Goal: Task Accomplishment & Management: Use online tool/utility

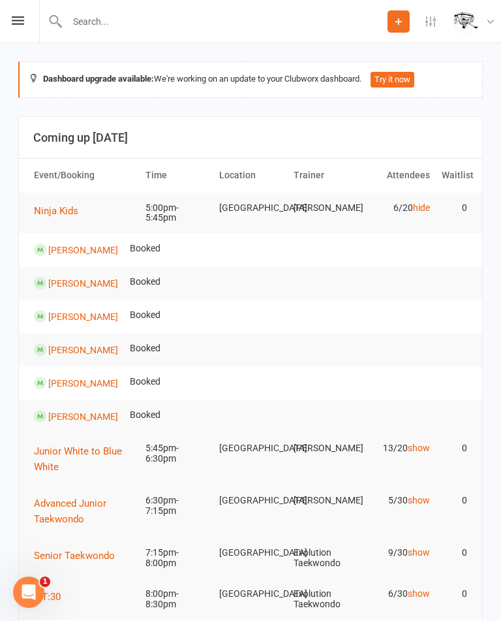
click at [422, 446] on link "show" at bounding box center [419, 448] width 22 height 10
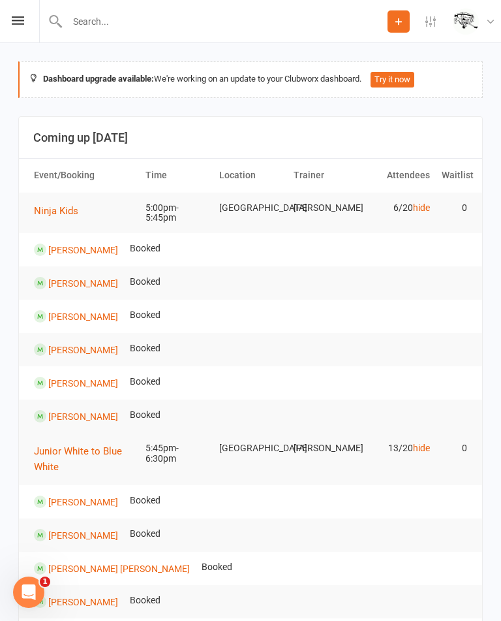
click at [424, 202] on link "hide" at bounding box center [421, 207] width 17 height 10
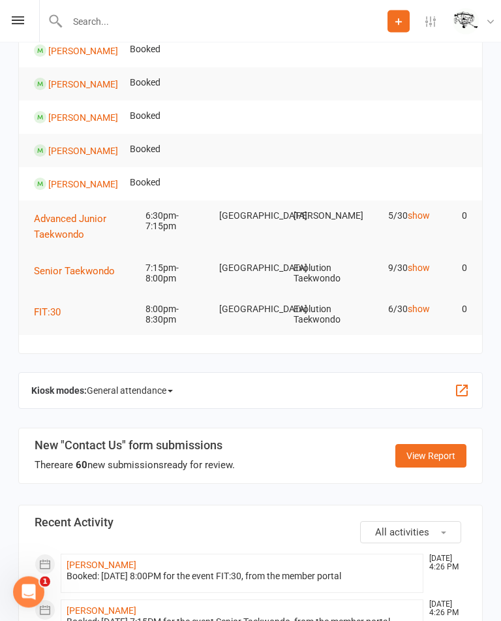
scroll to position [525, 0]
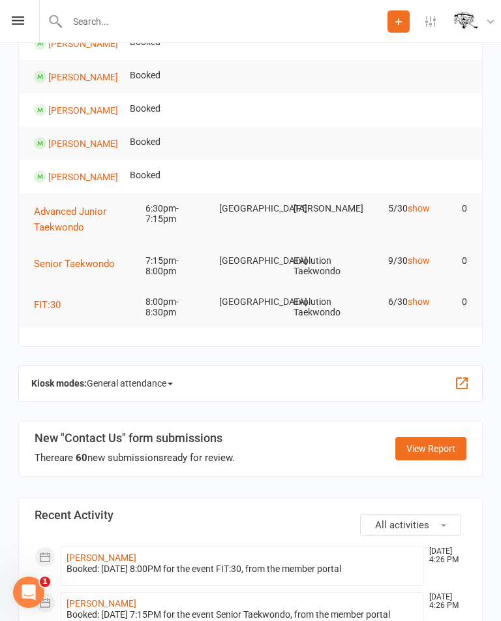
click at [129, 375] on span "General attendance" at bounding box center [130, 383] width 86 height 21
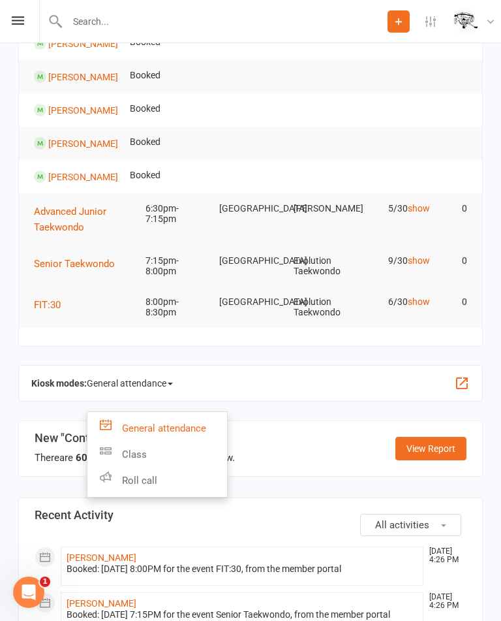
click at [127, 444] on link "Class" at bounding box center [157, 454] width 140 height 26
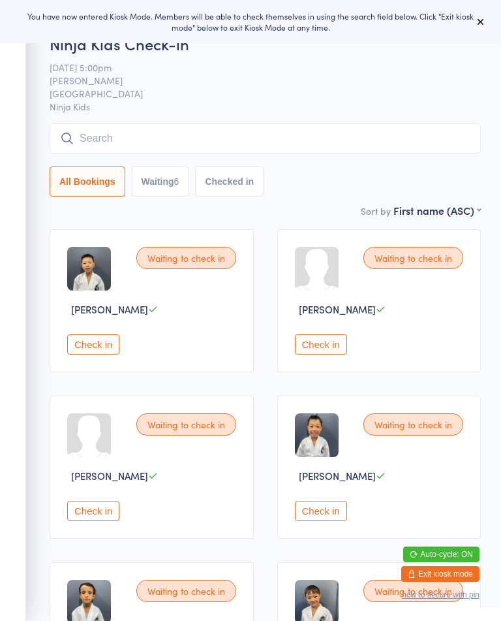
click at [164, 176] on button "Waiting 6" at bounding box center [160, 181] width 57 height 30
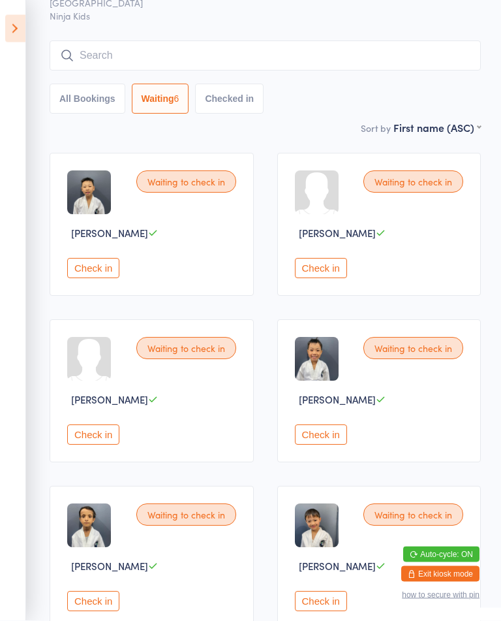
scroll to position [77, 0]
click at [180, 597] on div "Waiting to check in Monarch Rao Check in" at bounding box center [152, 556] width 204 height 143
click at [336, 610] on button "Check in" at bounding box center [321, 600] width 52 height 20
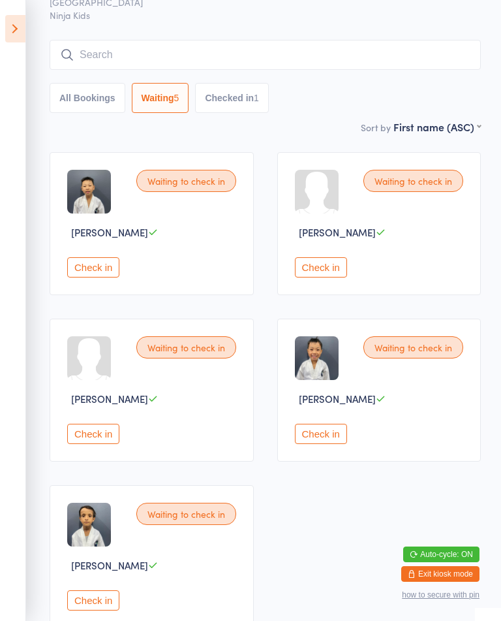
click at [327, 277] on button "Check in" at bounding box center [321, 267] width 52 height 20
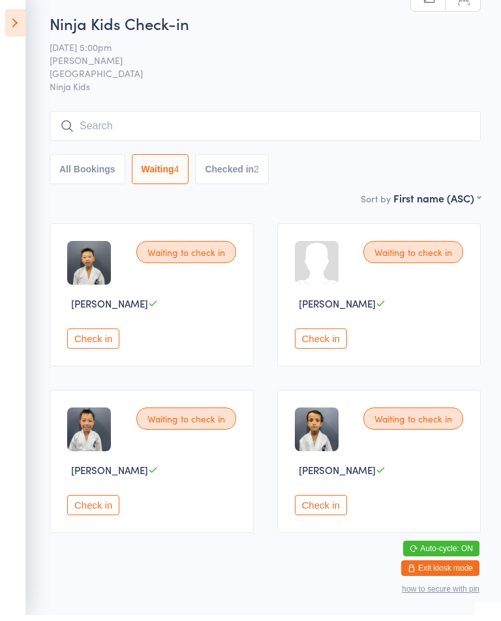
scroll to position [4, 0]
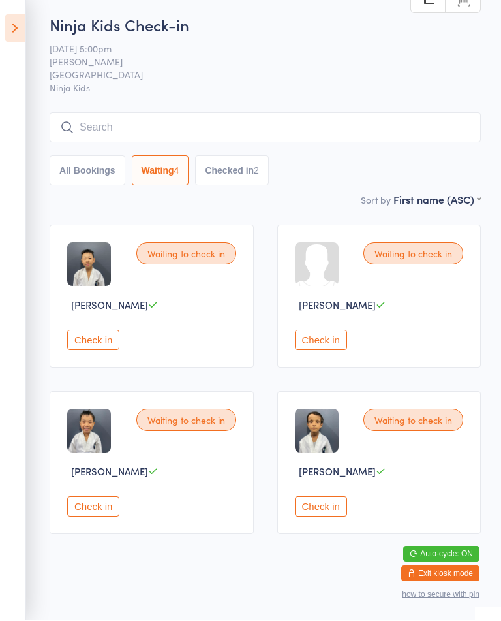
click at [76, 517] on button "Check in" at bounding box center [93, 507] width 52 height 20
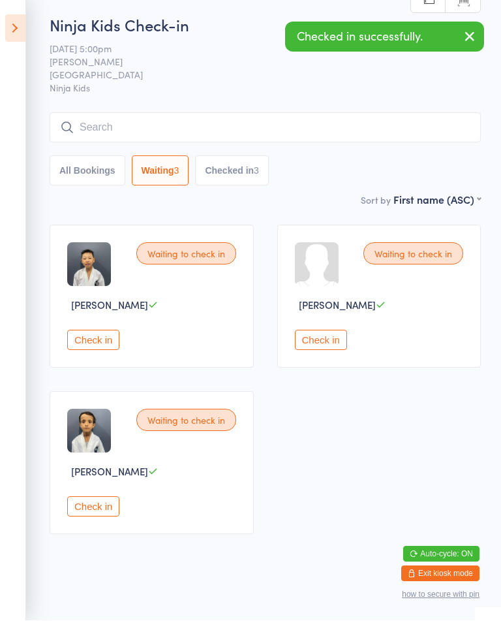
scroll to position [0, 0]
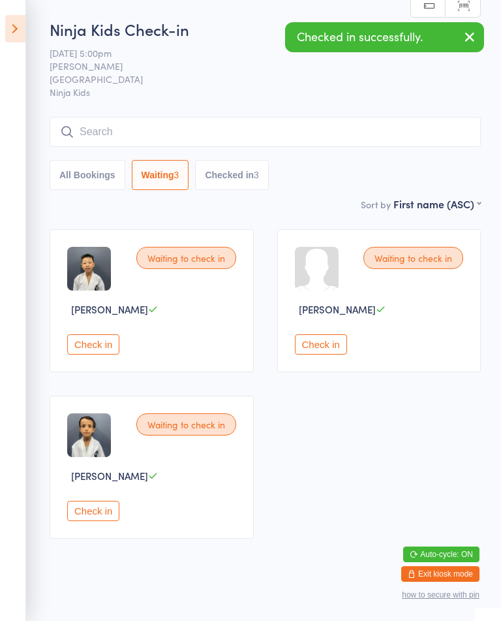
click at [95, 354] on button "Check in" at bounding box center [93, 344] width 52 height 20
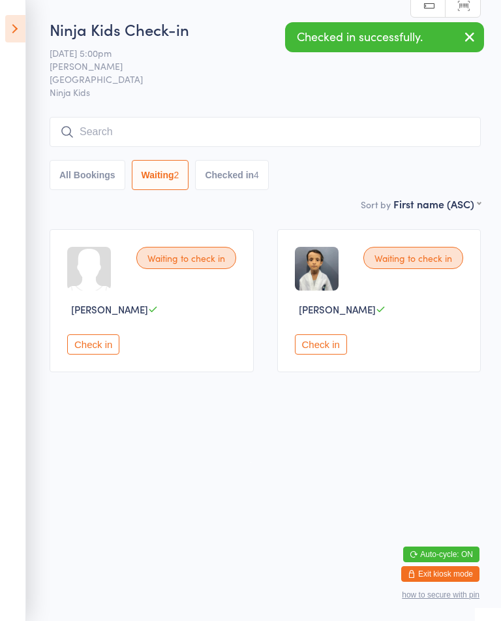
click at [326, 354] on button "Check in" at bounding box center [321, 344] width 52 height 20
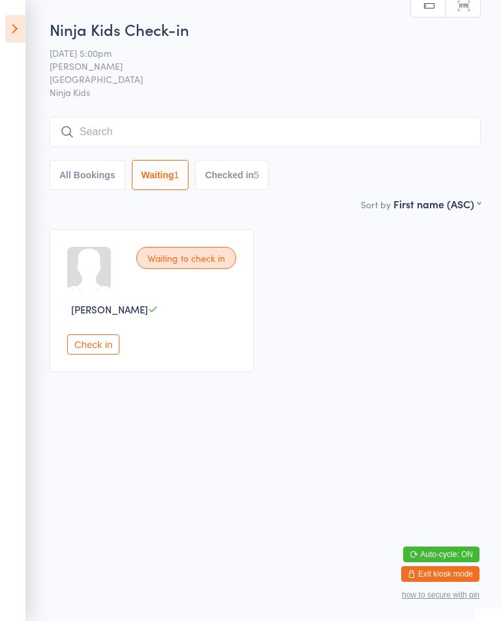
click at [99, 352] on button "Check in" at bounding box center [93, 344] width 52 height 20
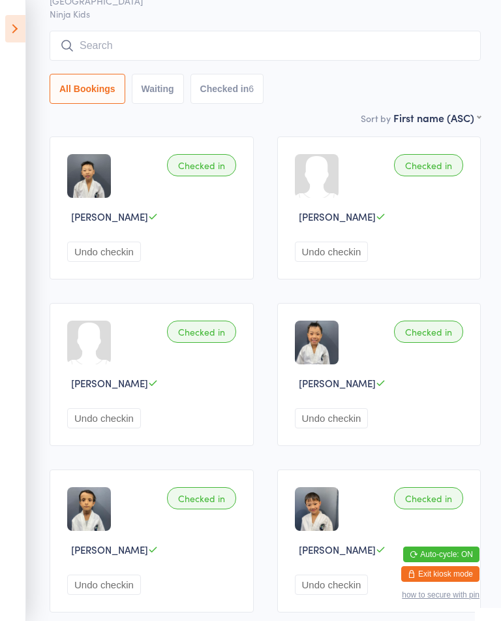
scroll to position [176, 0]
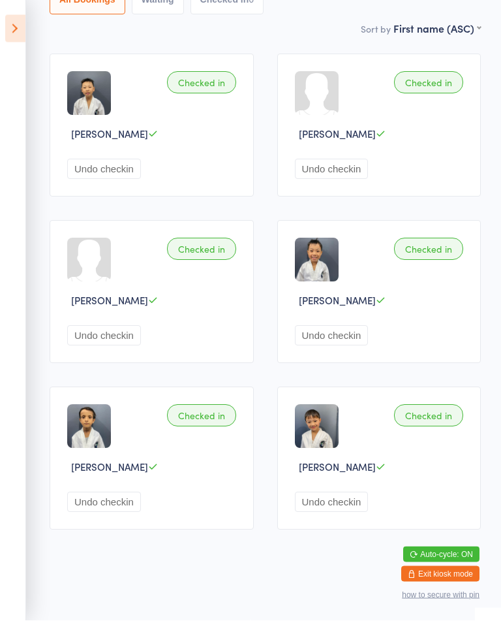
click at [136, 512] on button "Undo checkin" at bounding box center [104, 502] width 74 height 20
click at [125, 512] on button "Undo checkin" at bounding box center [104, 502] width 74 height 20
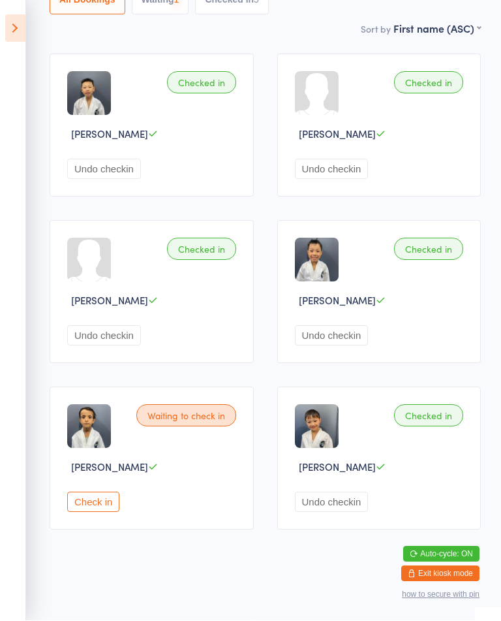
click at [204, 427] on div "Waiting to check in" at bounding box center [186, 416] width 100 height 22
click at [102, 512] on button "Check in" at bounding box center [93, 502] width 52 height 20
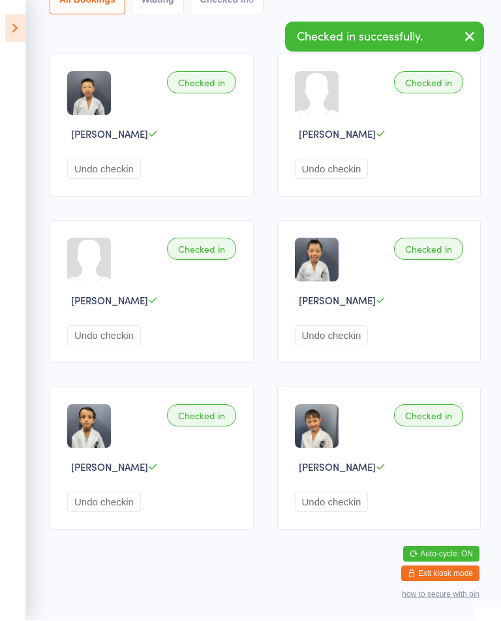
scroll to position [0, 0]
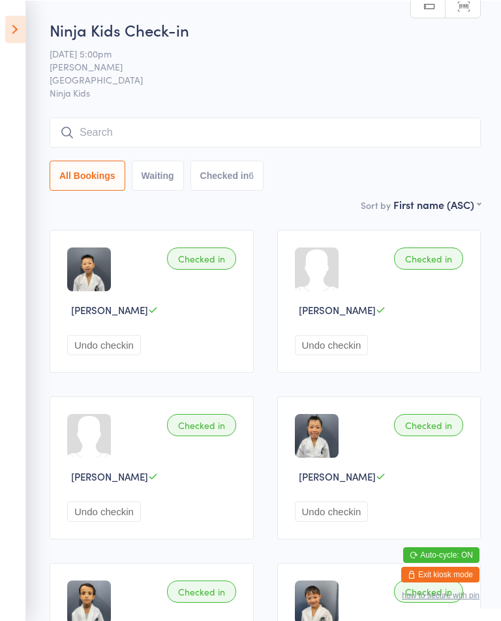
click at [131, 354] on button "Undo checkin" at bounding box center [104, 344] width 74 height 20
click at [104, 354] on button "Check in" at bounding box center [93, 344] width 52 height 20
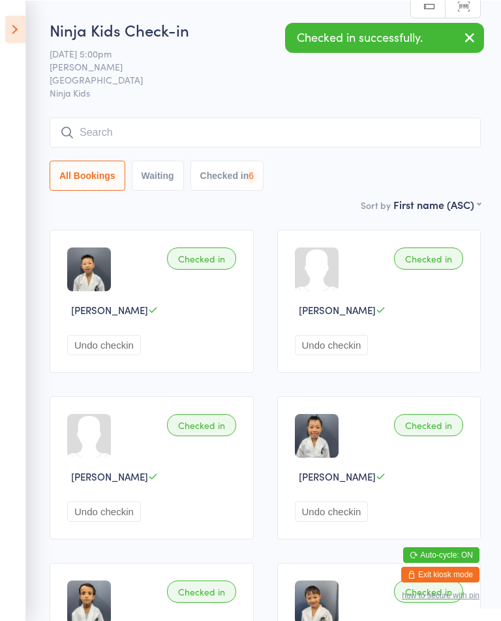
click at [349, 352] on button "Undo checkin" at bounding box center [332, 344] width 74 height 20
click at [334, 347] on button "Check in" at bounding box center [321, 344] width 52 height 20
click at [119, 521] on button "Undo checkin" at bounding box center [104, 511] width 74 height 20
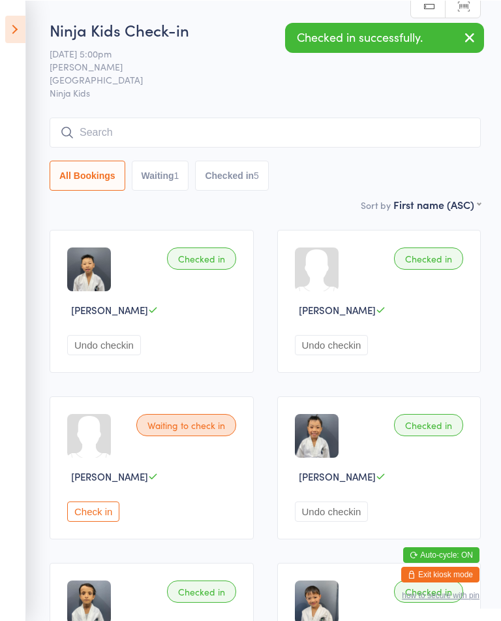
click at [103, 521] on button "Check in" at bounding box center [93, 511] width 52 height 20
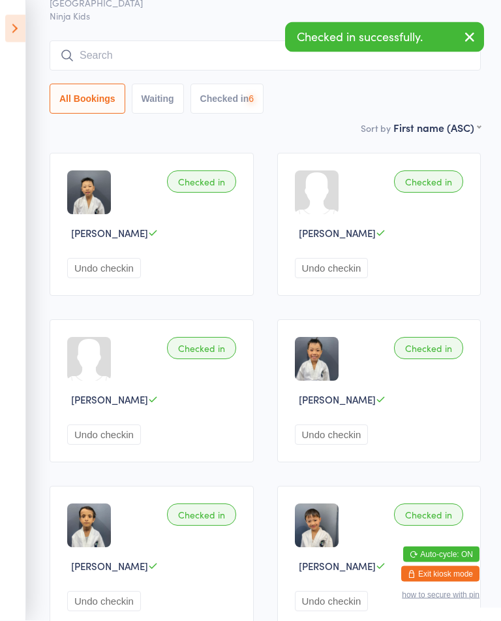
scroll to position [79, 0]
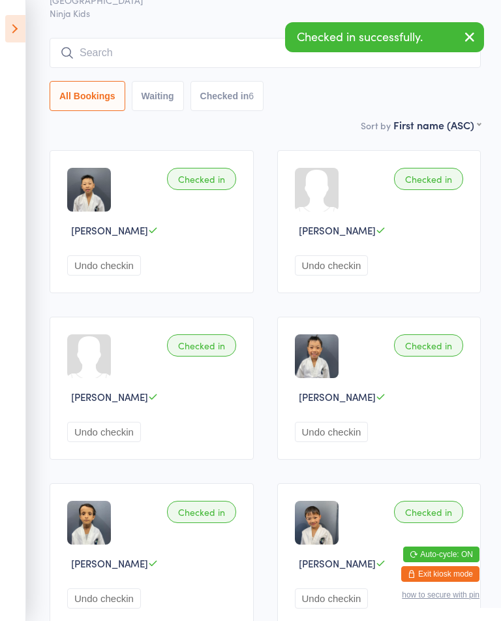
click at [337, 442] on button "Undo checkin" at bounding box center [332, 432] width 74 height 20
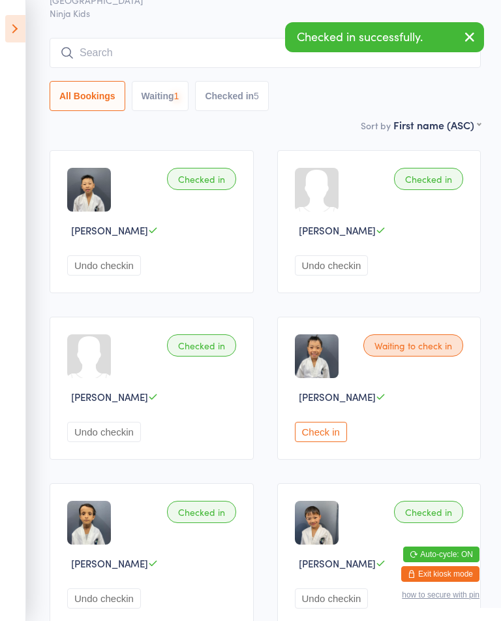
click at [322, 442] on button "Check in" at bounding box center [321, 432] width 52 height 20
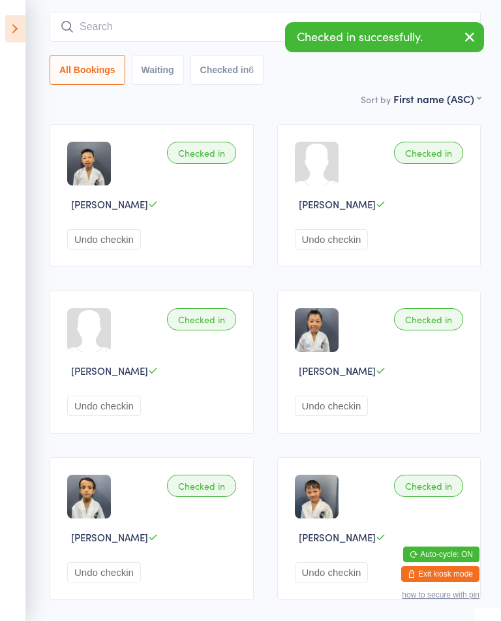
scroll to position [102, 0]
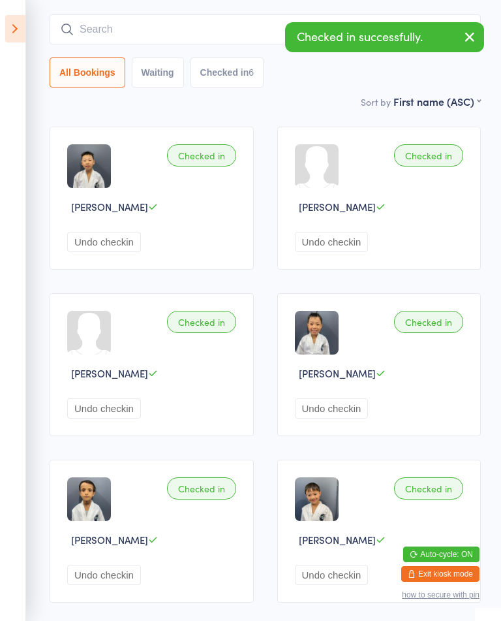
click at [339, 585] on button "Undo checkin" at bounding box center [332, 575] width 74 height 20
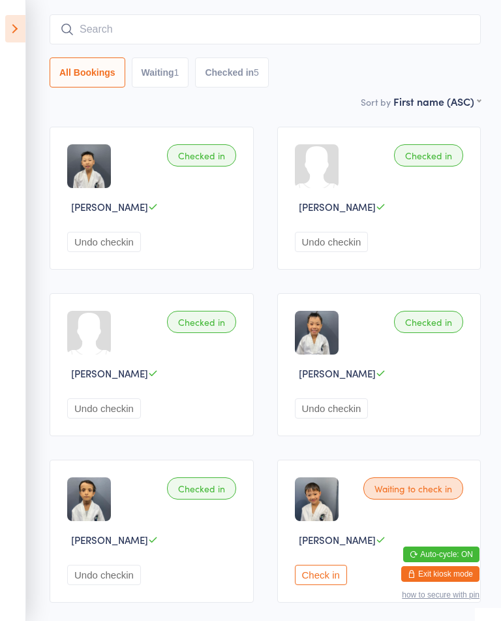
click at [343, 585] on button "Check in" at bounding box center [321, 575] width 52 height 20
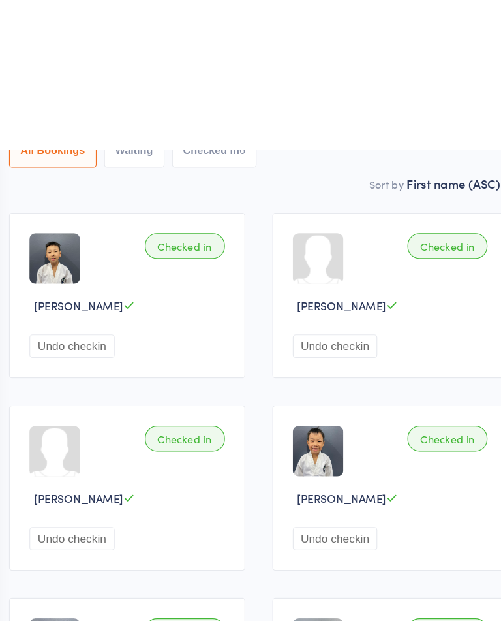
scroll to position [0, 0]
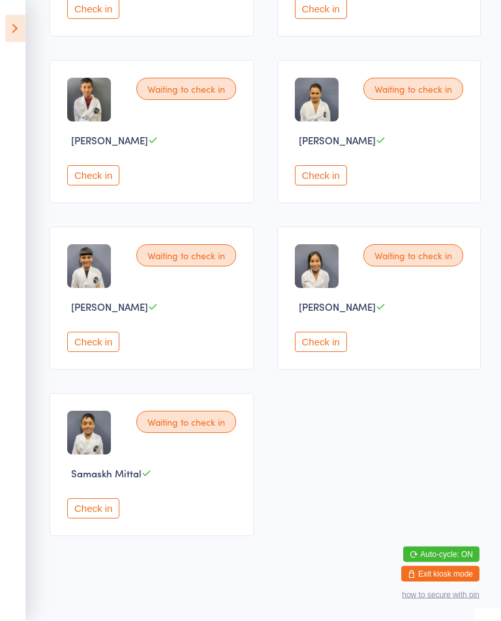
scroll to position [837, 0]
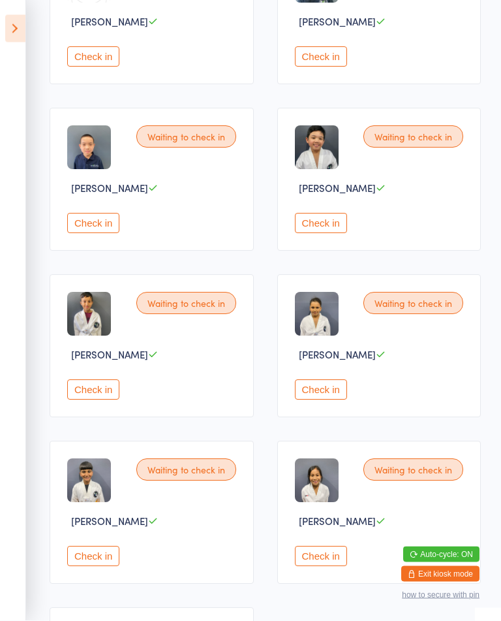
click at [114, 400] on button "Check in" at bounding box center [93, 390] width 52 height 20
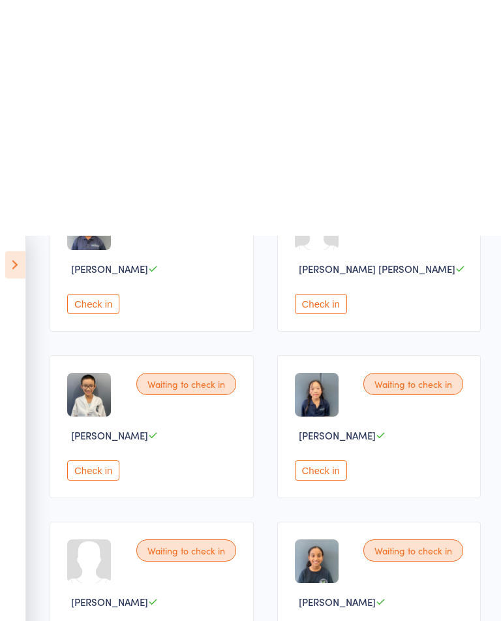
scroll to position [0, 0]
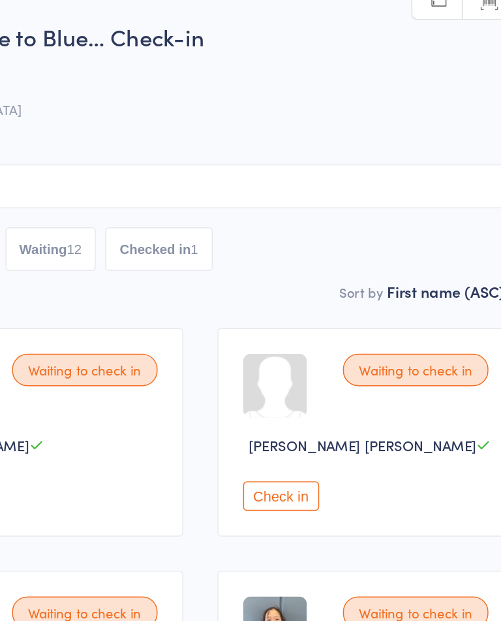
click at [132, 181] on button "Waiting 12" at bounding box center [163, 175] width 63 height 30
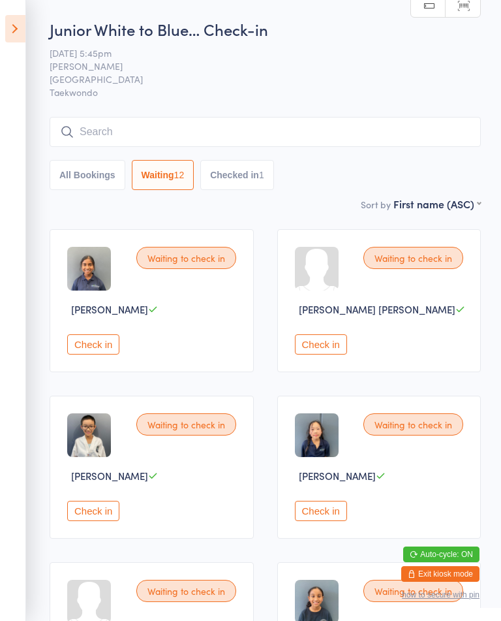
click at [332, 521] on button "Check in" at bounding box center [321, 511] width 52 height 20
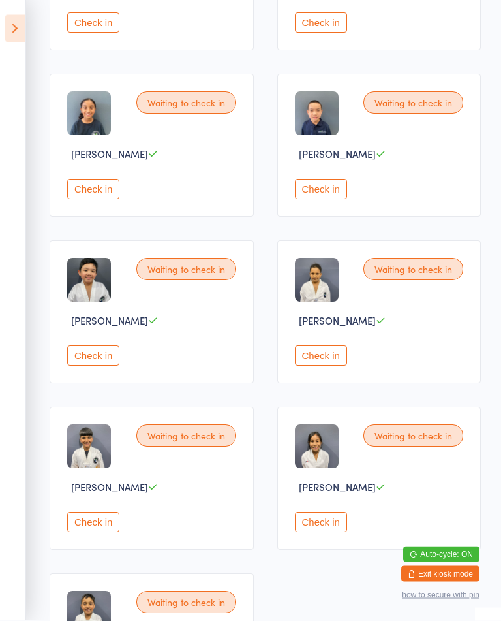
scroll to position [495, 0]
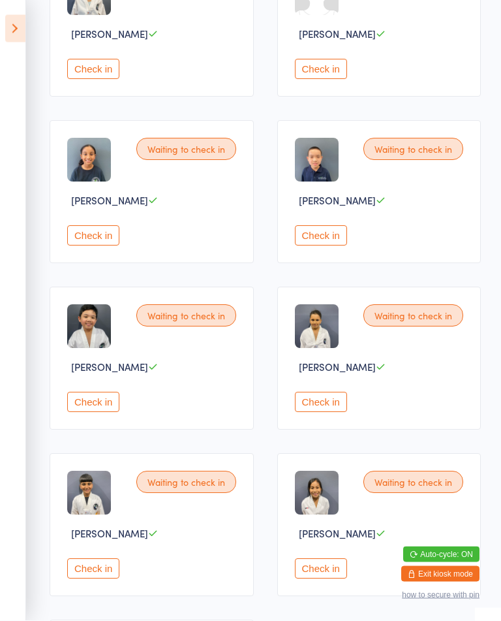
click at [99, 413] on button "Check in" at bounding box center [93, 402] width 52 height 20
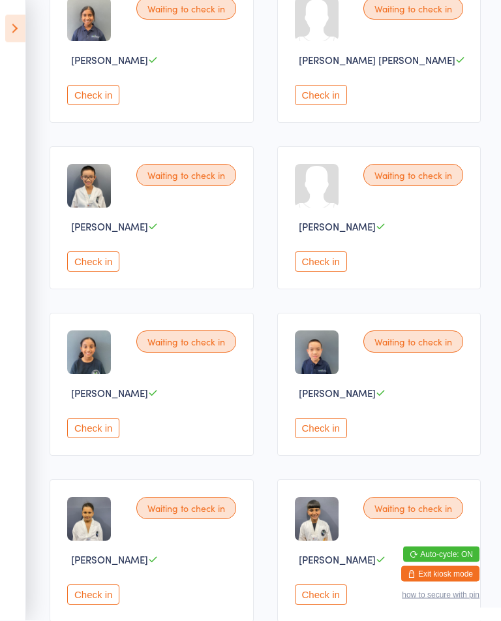
scroll to position [231, 0]
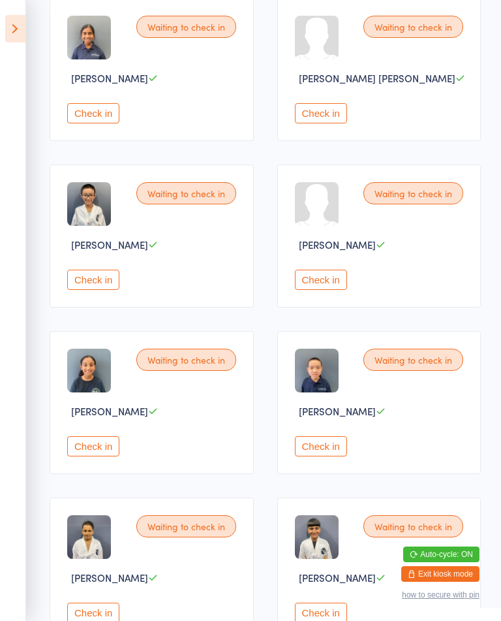
click at [340, 290] on button "Check in" at bounding box center [321, 280] width 52 height 20
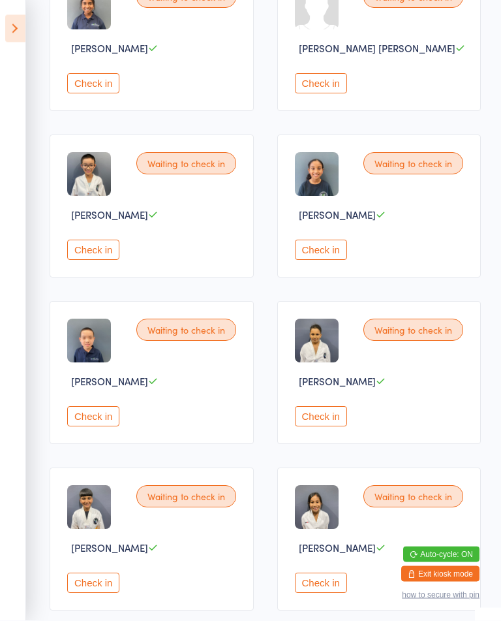
scroll to position [261, 0]
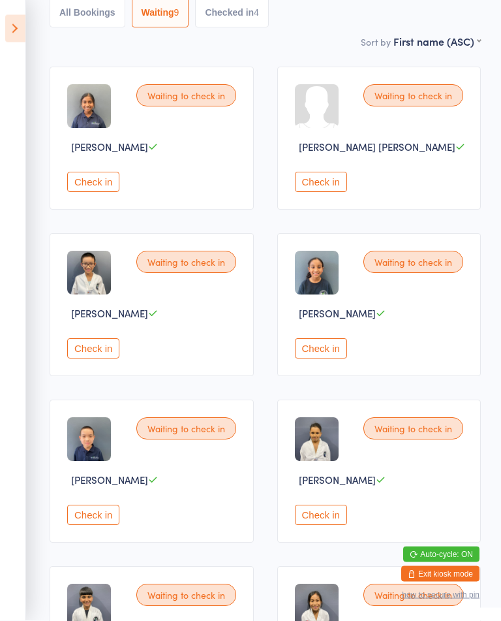
click at [116, 359] on button "Check in" at bounding box center [93, 349] width 52 height 20
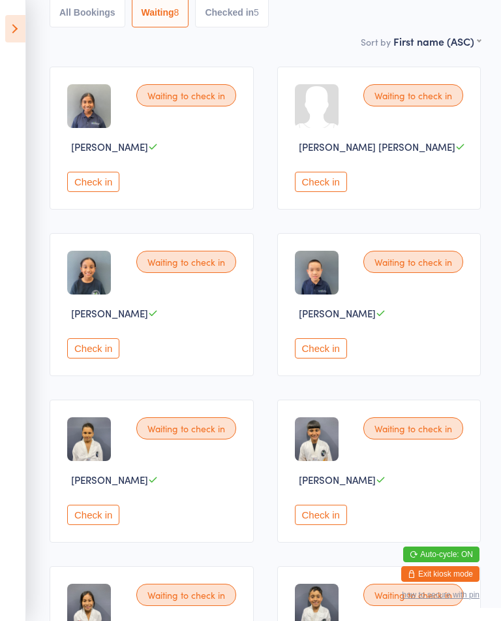
click at [328, 525] on button "Check in" at bounding box center [321, 515] width 52 height 20
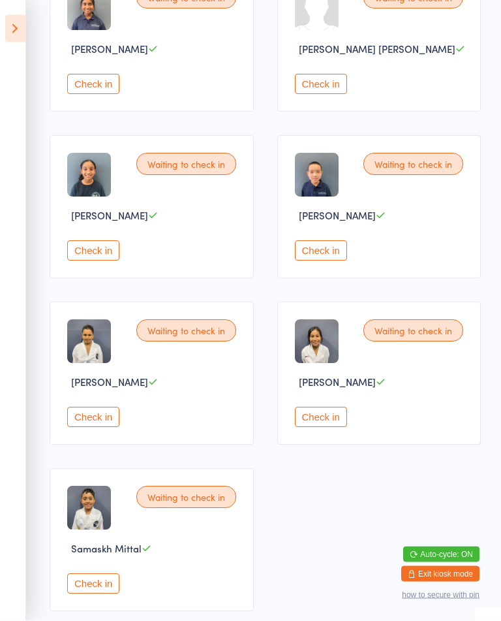
scroll to position [253, 0]
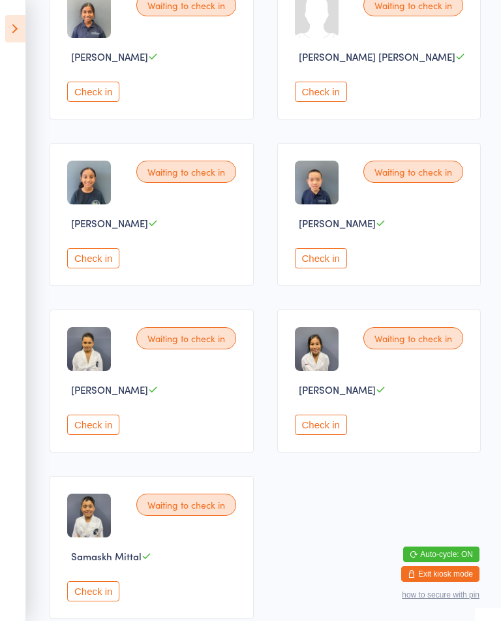
click at [92, 435] on button "Check in" at bounding box center [93, 424] width 52 height 20
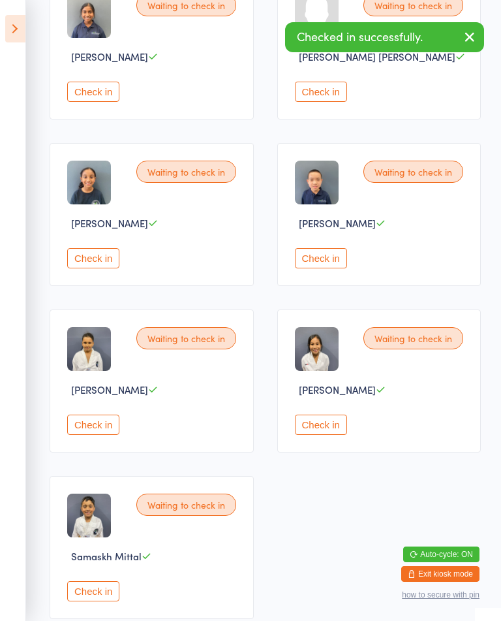
scroll to position [176, 0]
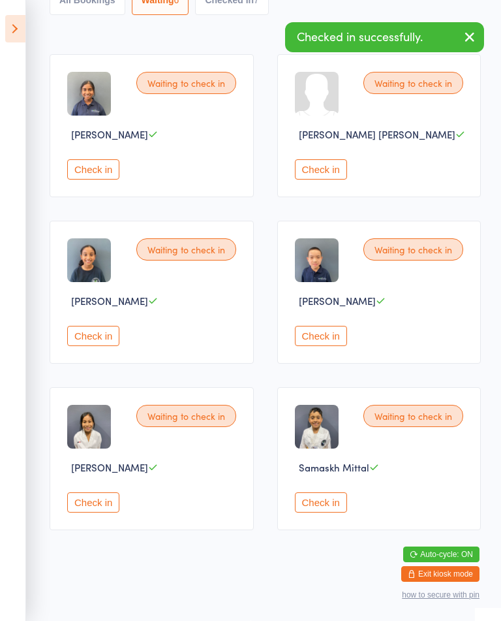
click at [113, 341] on button "Check in" at bounding box center [93, 336] width 52 height 20
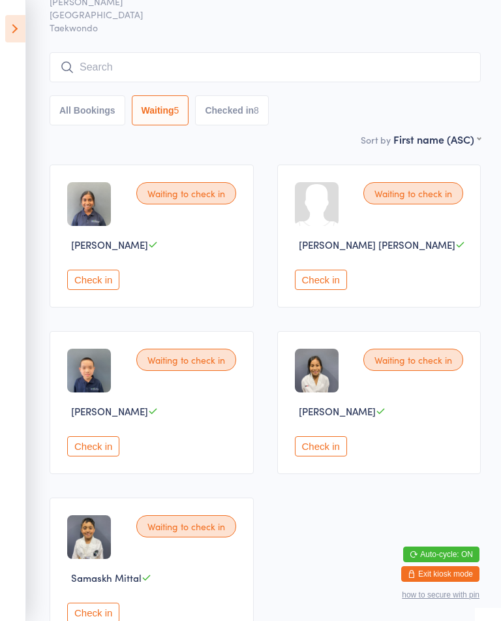
scroll to position [58, 0]
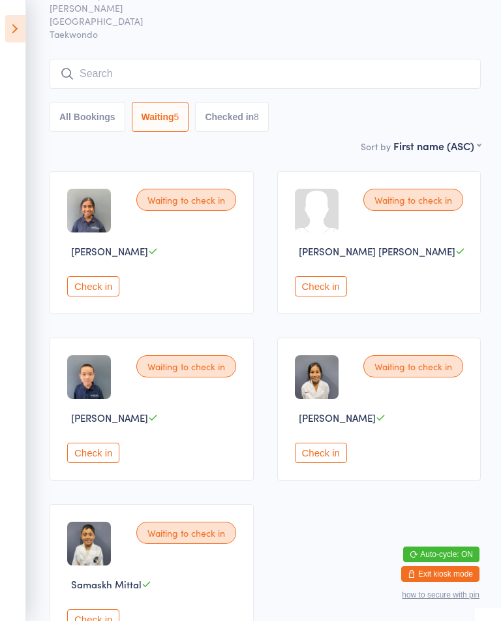
click at [340, 460] on button "Check in" at bounding box center [321, 453] width 52 height 20
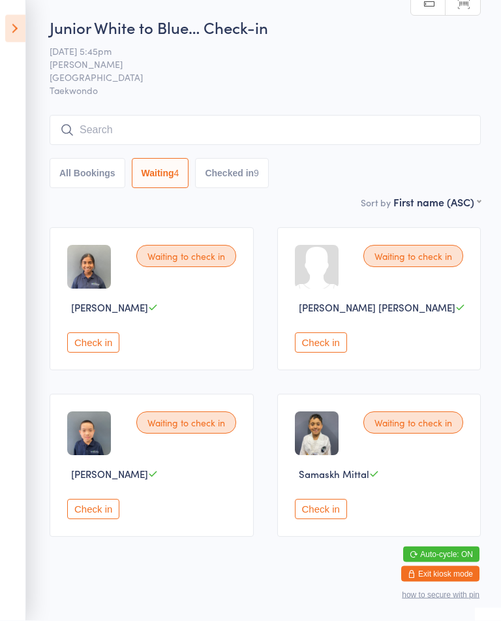
scroll to position [0, 0]
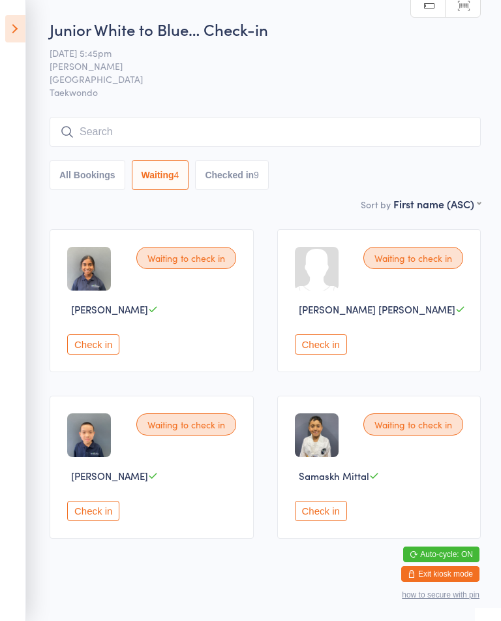
click at [338, 349] on button "Check in" at bounding box center [321, 344] width 52 height 20
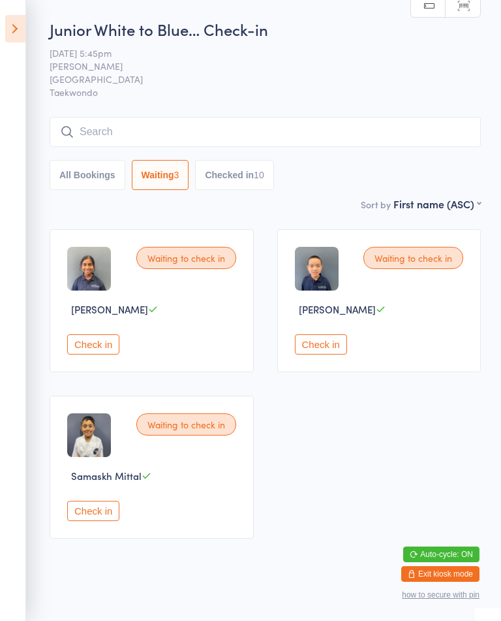
click at [330, 349] on button "Check in" at bounding box center [321, 344] width 52 height 20
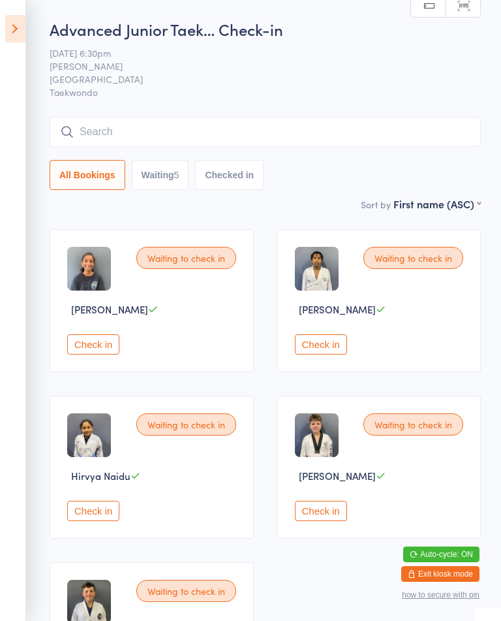
click at [309, 521] on button "Check in" at bounding box center [321, 511] width 52 height 20
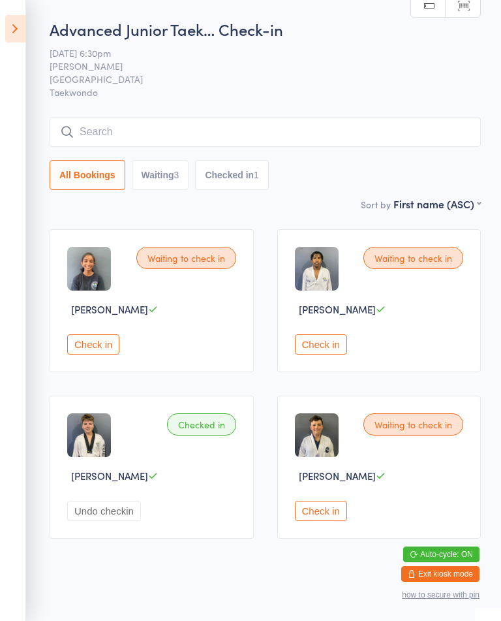
click at [101, 354] on button "Check in" at bounding box center [93, 344] width 52 height 20
click at [104, 346] on button "Undo checkin" at bounding box center [104, 344] width 74 height 20
click at [96, 353] on button "Check in" at bounding box center [93, 344] width 52 height 20
click at [105, 521] on button "Undo checkin" at bounding box center [104, 511] width 74 height 20
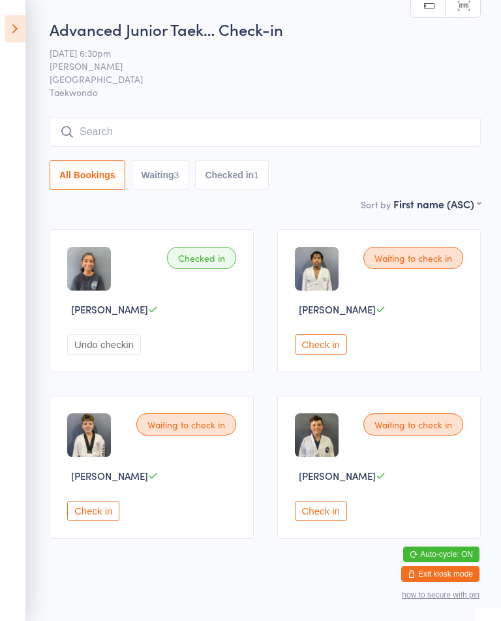
click at [100, 538] on div "Waiting to check in Hugo Cachia Check in" at bounding box center [152, 467] width 204 height 143
click at [101, 521] on button "Check in" at bounding box center [93, 511] width 52 height 20
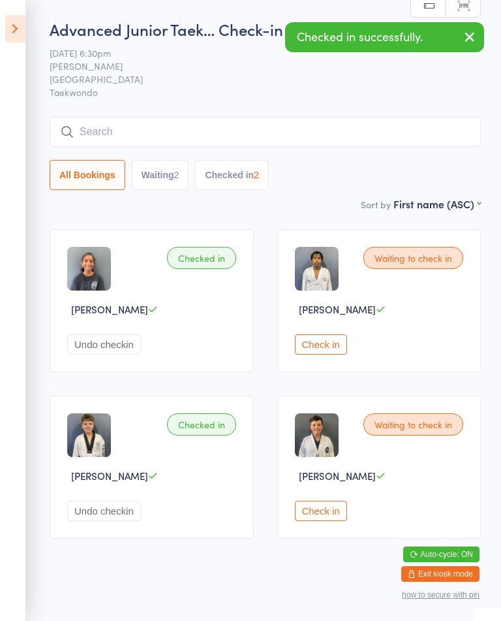
click at [117, 349] on button "Undo checkin" at bounding box center [104, 344] width 74 height 20
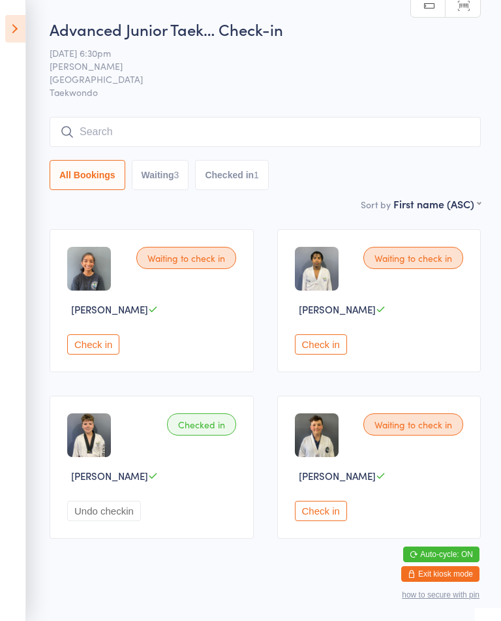
click at [116, 344] on button "Check in" at bounding box center [93, 344] width 52 height 20
